Goal: Information Seeking & Learning: Understand process/instructions

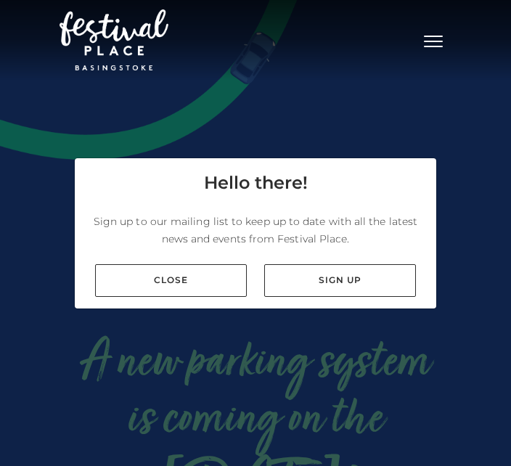
click at [198, 297] on link "Close" at bounding box center [171, 280] width 152 height 33
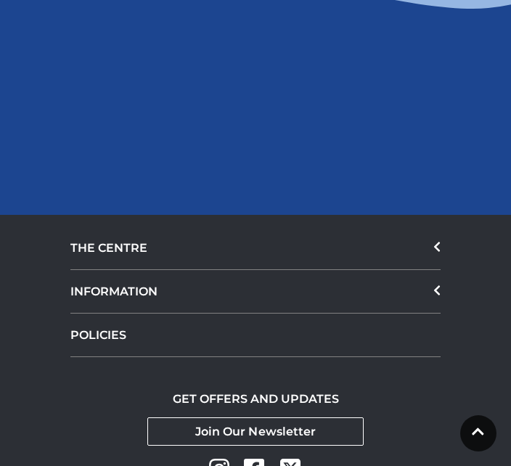
scroll to position [2202, 0]
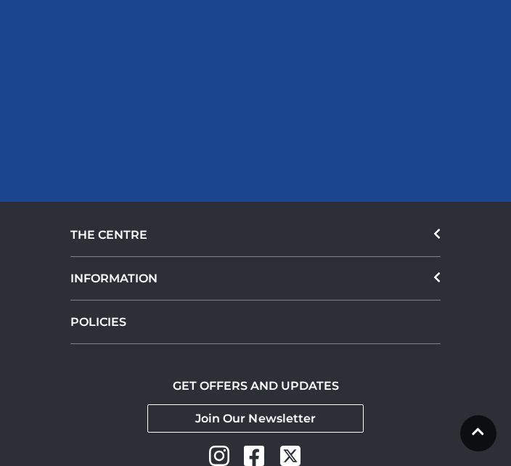
click at [439, 228] on icon at bounding box center [437, 234] width 7 height 12
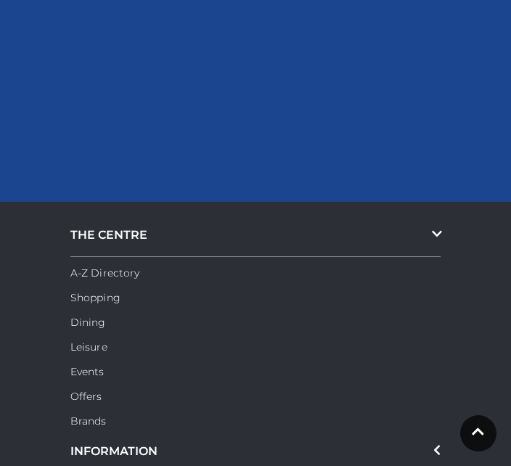
click at [425, 306] on li "Dining" at bounding box center [255, 318] width 370 height 25
click at [438, 445] on icon at bounding box center [437, 450] width 6 height 10
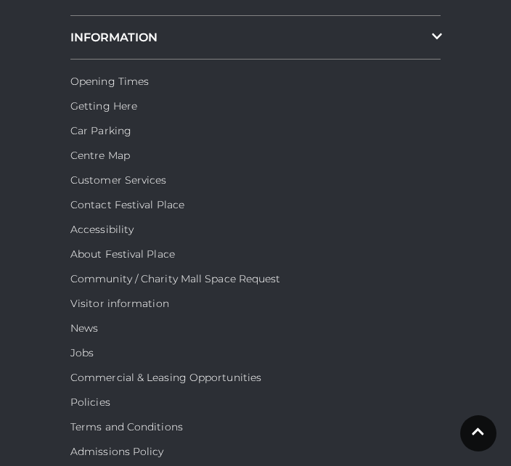
scroll to position [2440, 0]
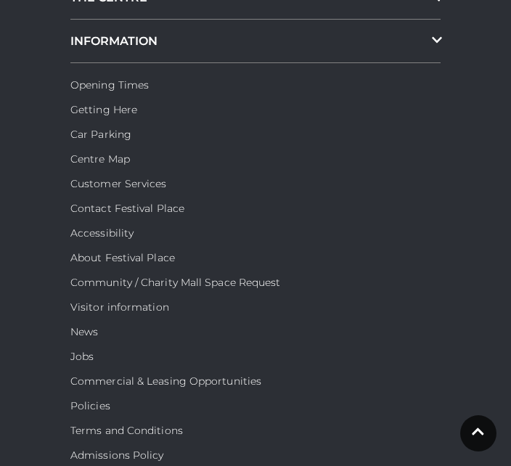
click at [133, 177] on link "Customer Services" at bounding box center [118, 183] width 97 height 13
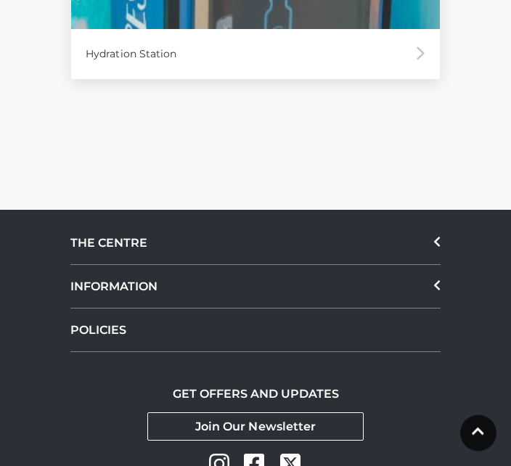
scroll to position [3975, 0]
click at [439, 285] on icon at bounding box center [437, 285] width 6 height 10
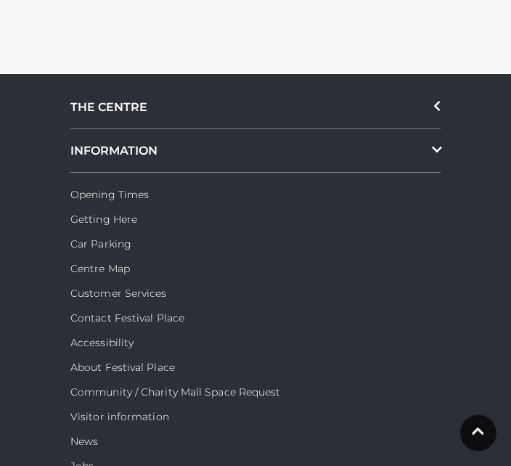
scroll to position [4109, 0]
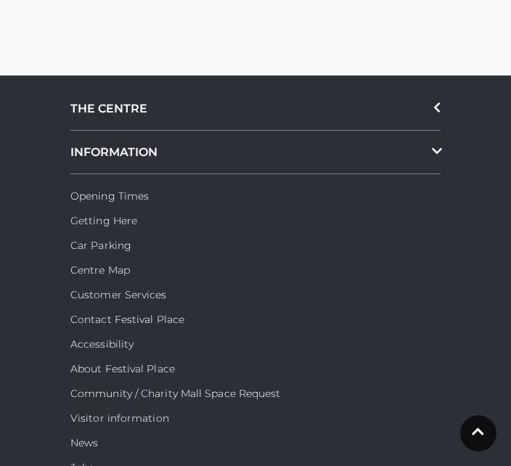
click at [110, 248] on link "Car Parking" at bounding box center [100, 245] width 61 height 13
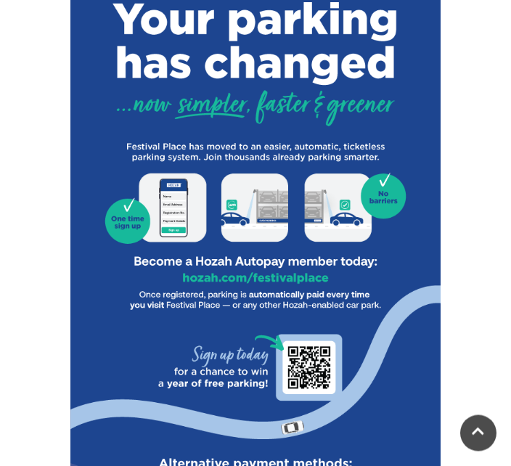
scroll to position [555, 0]
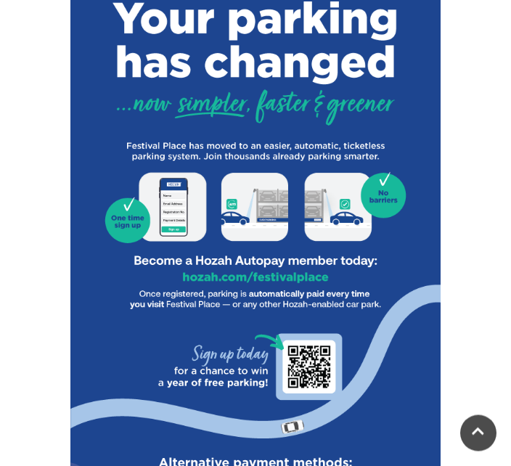
click at [273, 284] on img at bounding box center [255, 259] width 370 height 770
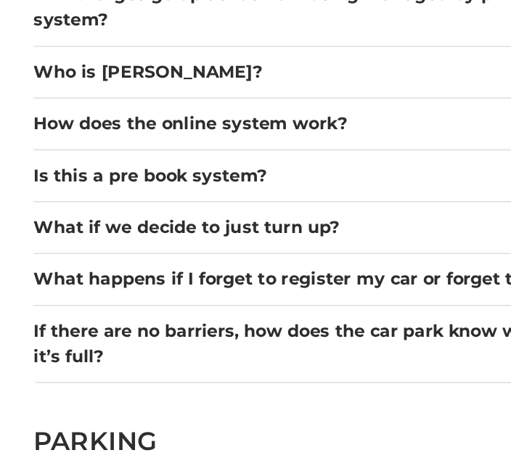
scroll to position [2024, 0]
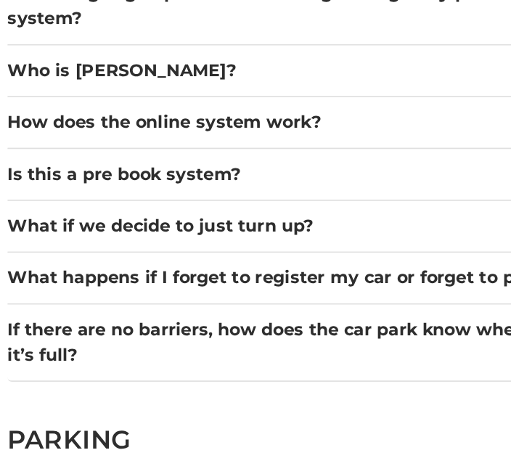
click at [247, 285] on button "What happens if I forget to register my car or forget to pay?" at bounding box center [255, 293] width 370 height 17
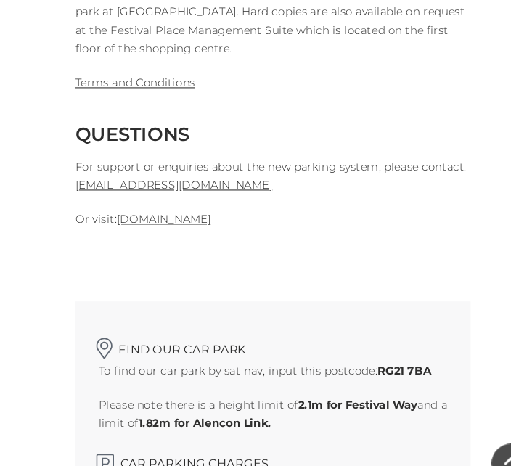
scroll to position [4037, 0]
click at [156, 199] on link "www.hozah.com" at bounding box center [154, 205] width 88 height 13
